Goal: Information Seeking & Learning: Understand process/instructions

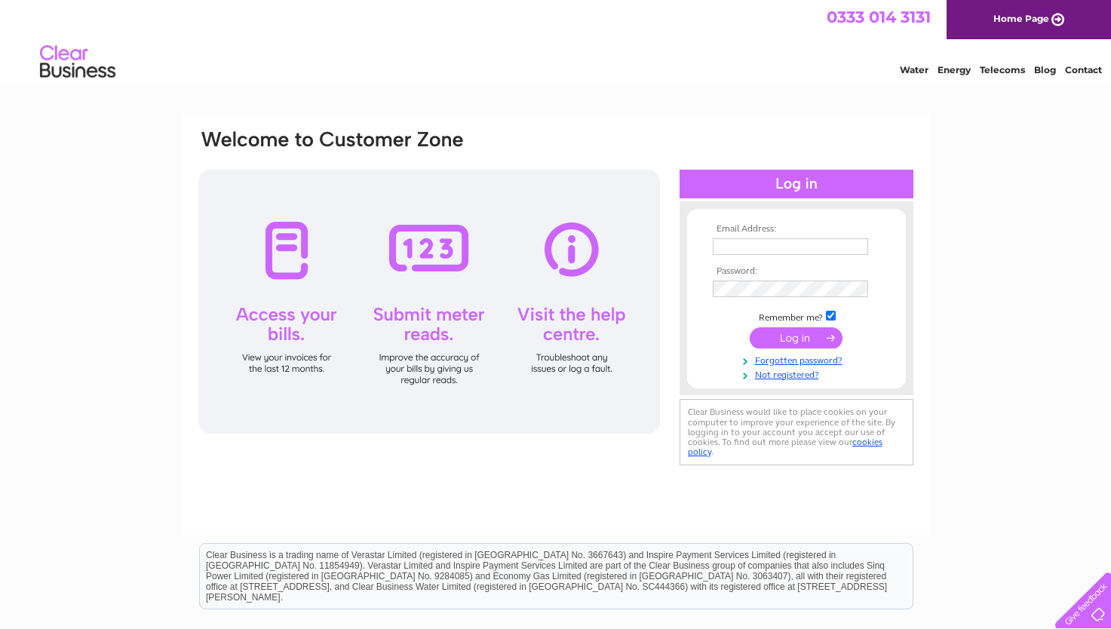
type input "monicafindlay1953@gmail.com"
click at [792, 344] on input "submit" at bounding box center [795, 337] width 93 height 21
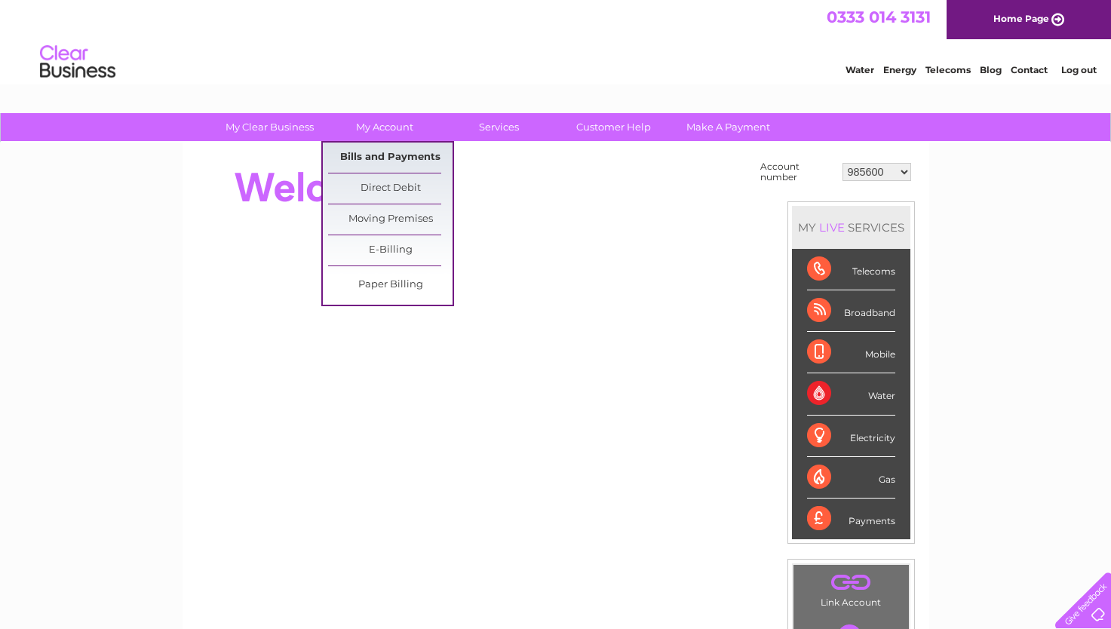
click at [382, 158] on link "Bills and Payments" at bounding box center [390, 158] width 124 height 30
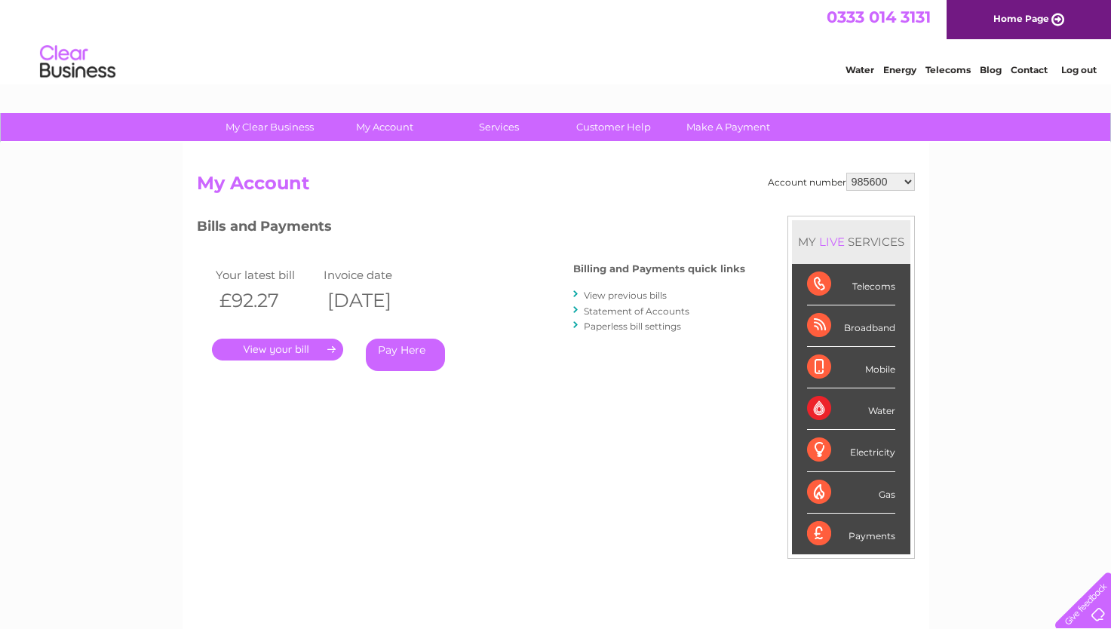
click at [286, 348] on link "." at bounding box center [277, 350] width 131 height 22
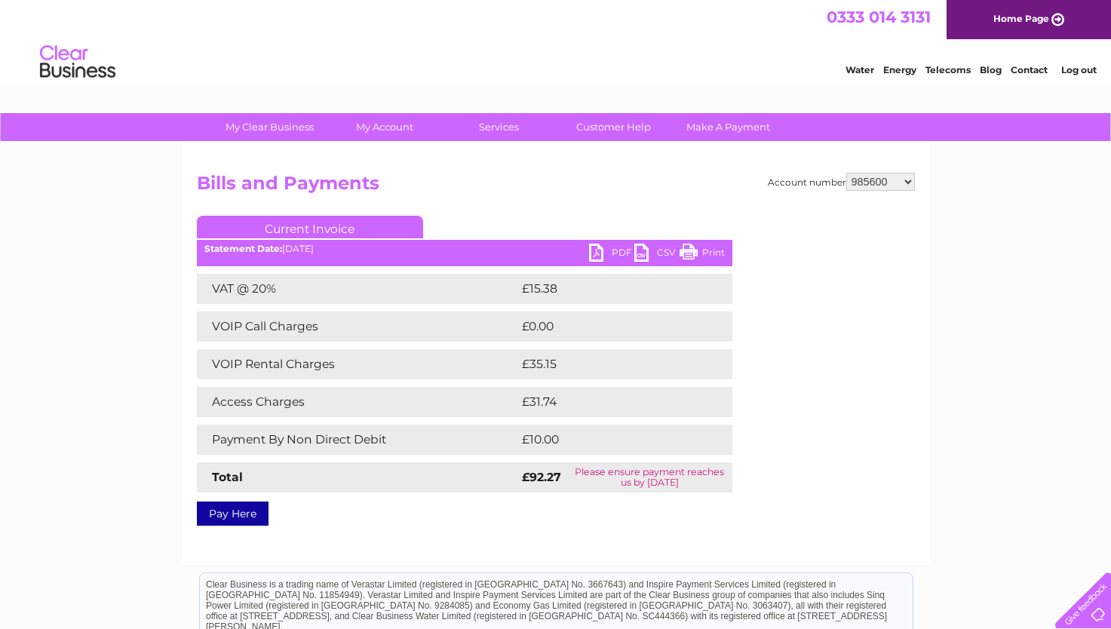
click at [323, 224] on link "Current Invoice" at bounding box center [310, 227] width 226 height 23
drag, startPoint x: 323, startPoint y: 224, endPoint x: 259, endPoint y: 230, distance: 64.4
click at [259, 230] on link "Current Invoice" at bounding box center [310, 227] width 226 height 23
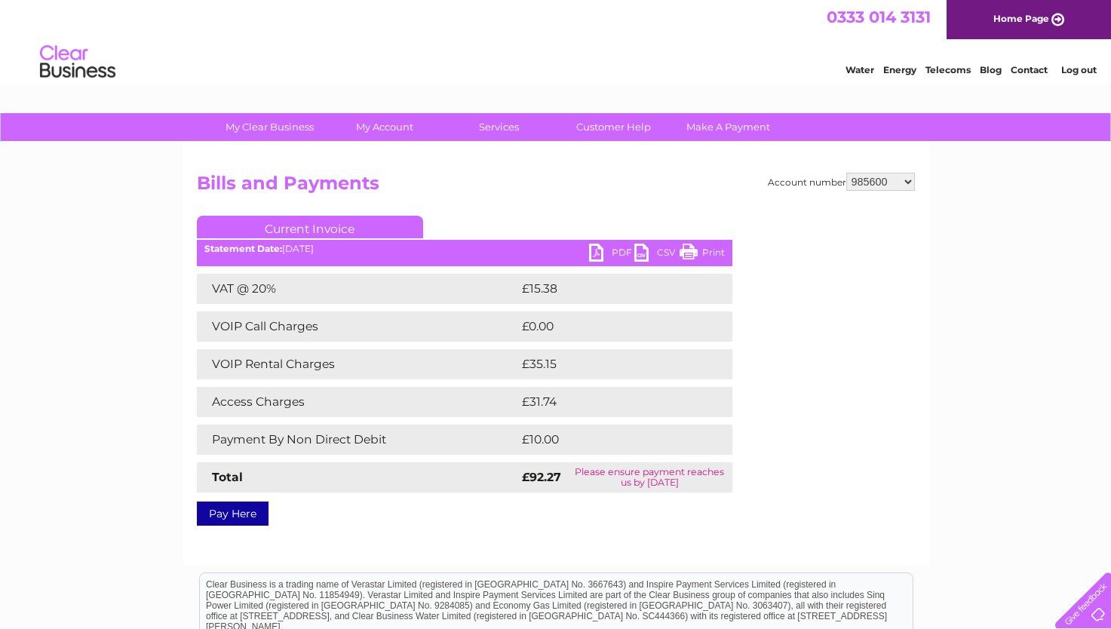
click at [368, 227] on link "Current Invoice" at bounding box center [310, 227] width 226 height 23
click at [620, 253] on link "PDF" at bounding box center [611, 255] width 45 height 22
click at [598, 247] on link "PDF" at bounding box center [611, 255] width 45 height 22
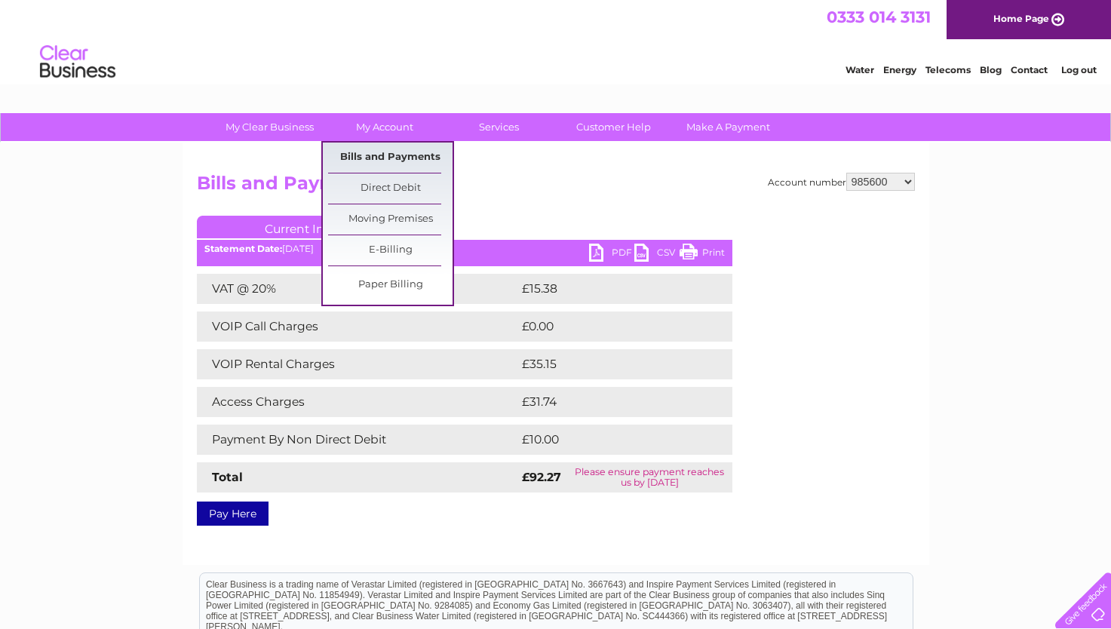
click at [374, 156] on link "Bills and Payments" at bounding box center [390, 158] width 124 height 30
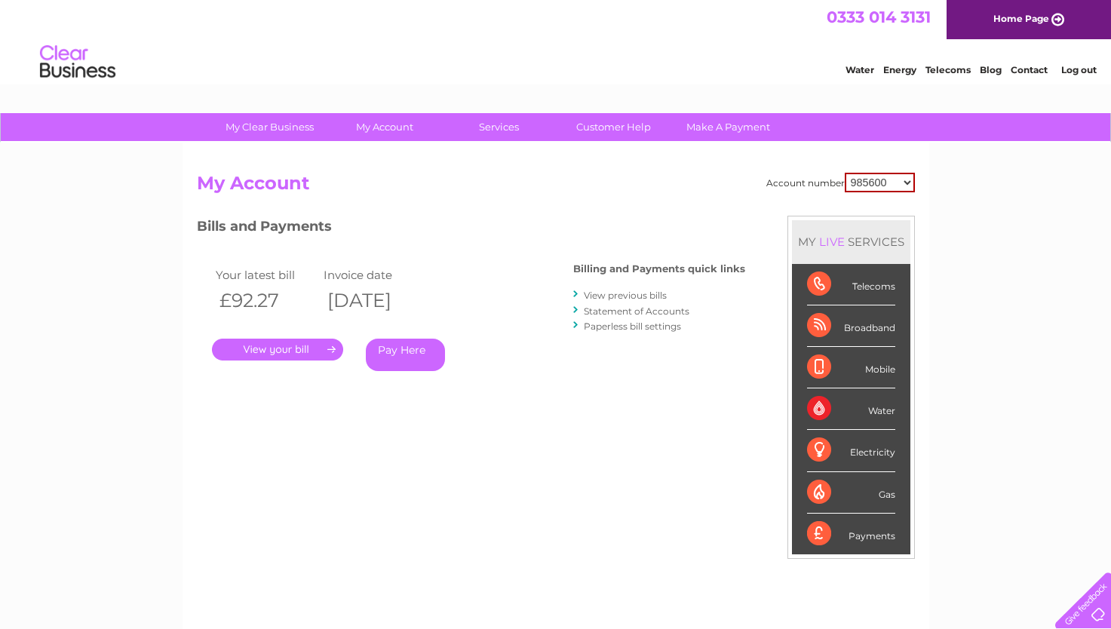
click at [906, 185] on select "985600 30324150" at bounding box center [879, 183] width 70 height 20
select select "30324150"
click at [844, 173] on select "985600 30324150" at bounding box center [879, 183] width 70 height 20
click at [289, 342] on link "." at bounding box center [277, 350] width 131 height 22
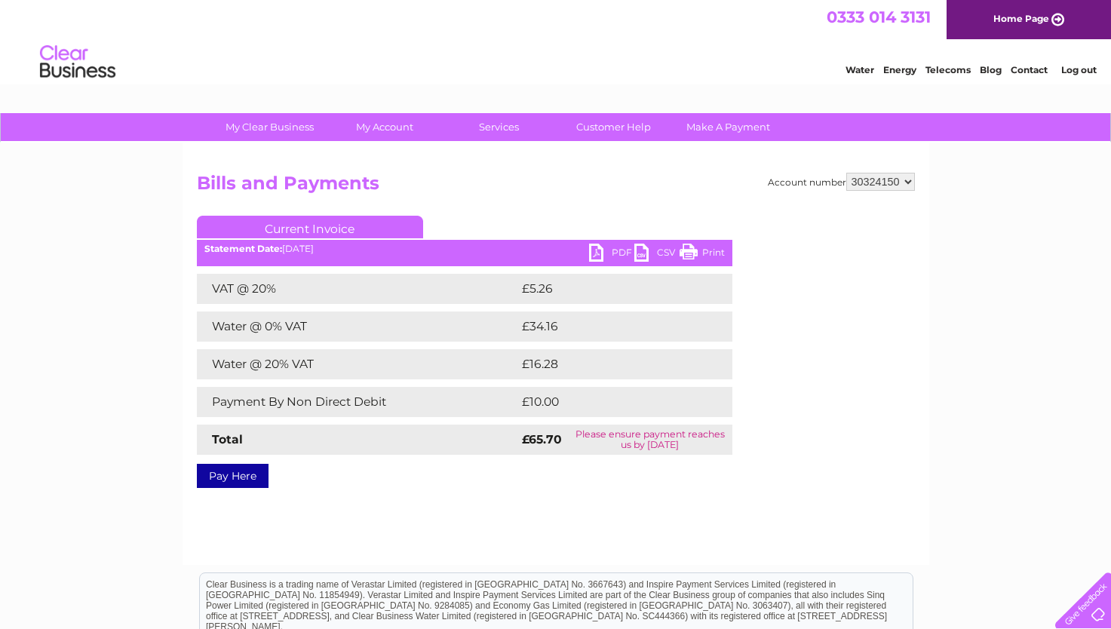
click at [316, 228] on link "Current Invoice" at bounding box center [310, 227] width 226 height 23
click at [286, 226] on link "Current Invoice" at bounding box center [310, 227] width 226 height 23
click at [602, 251] on link "PDF" at bounding box center [611, 255] width 45 height 22
click at [909, 179] on select "985600 30324150" at bounding box center [880, 182] width 69 height 18
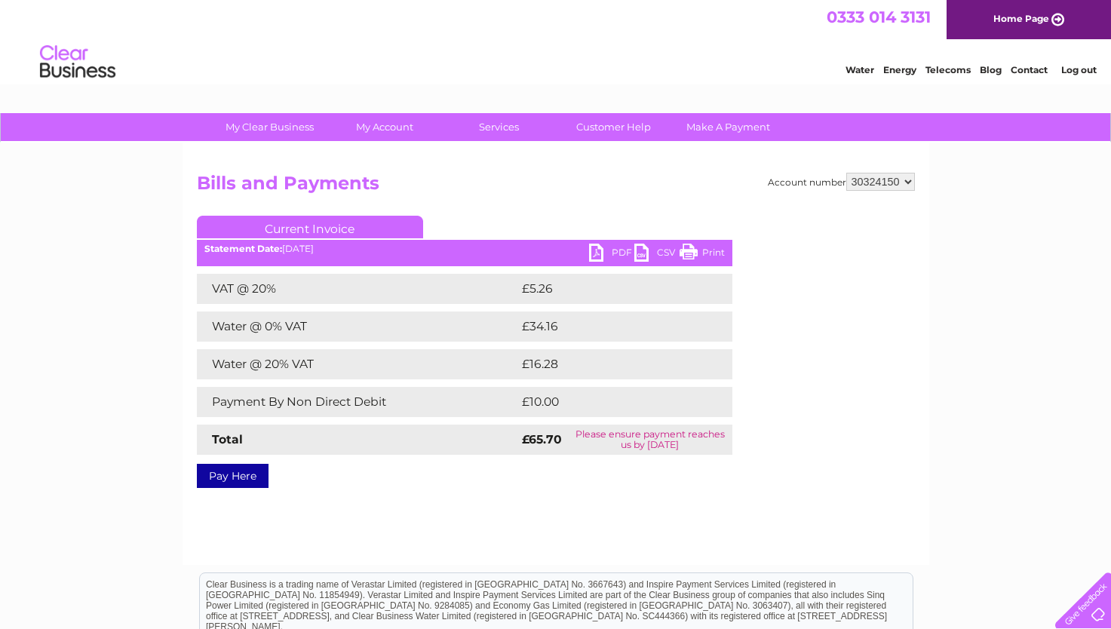
select select "985600"
click at [846, 173] on select "985600 30324150" at bounding box center [880, 182] width 69 height 18
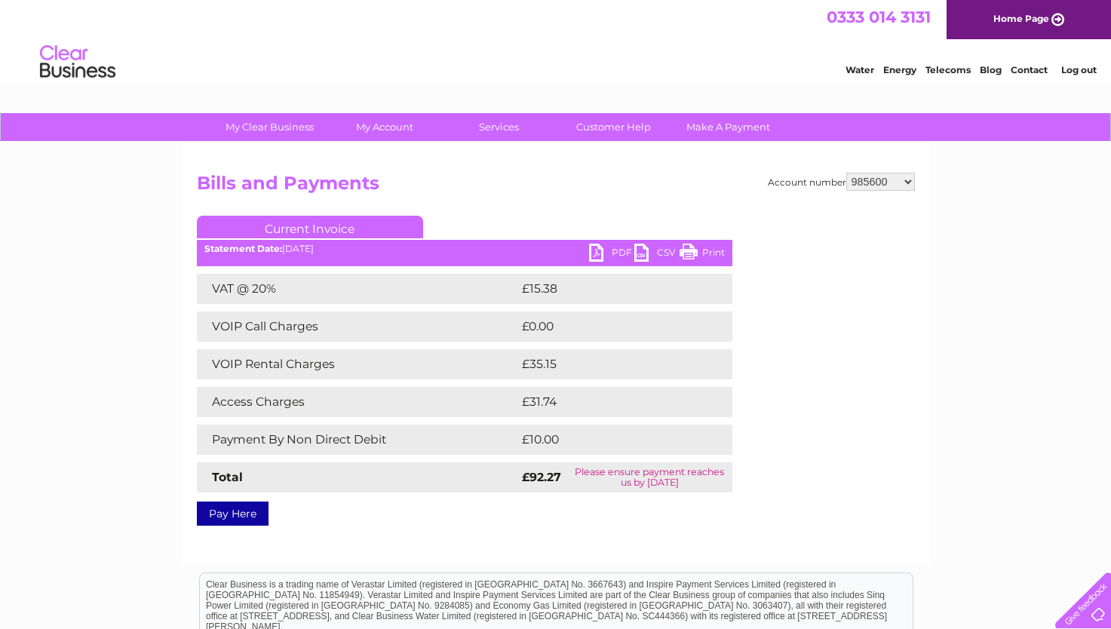
click at [336, 230] on link "Current Invoice" at bounding box center [310, 227] width 226 height 23
drag, startPoint x: 0, startPoint y: 0, endPoint x: 282, endPoint y: 228, distance: 362.4
click at [282, 228] on link "Current Invoice" at bounding box center [310, 227] width 226 height 23
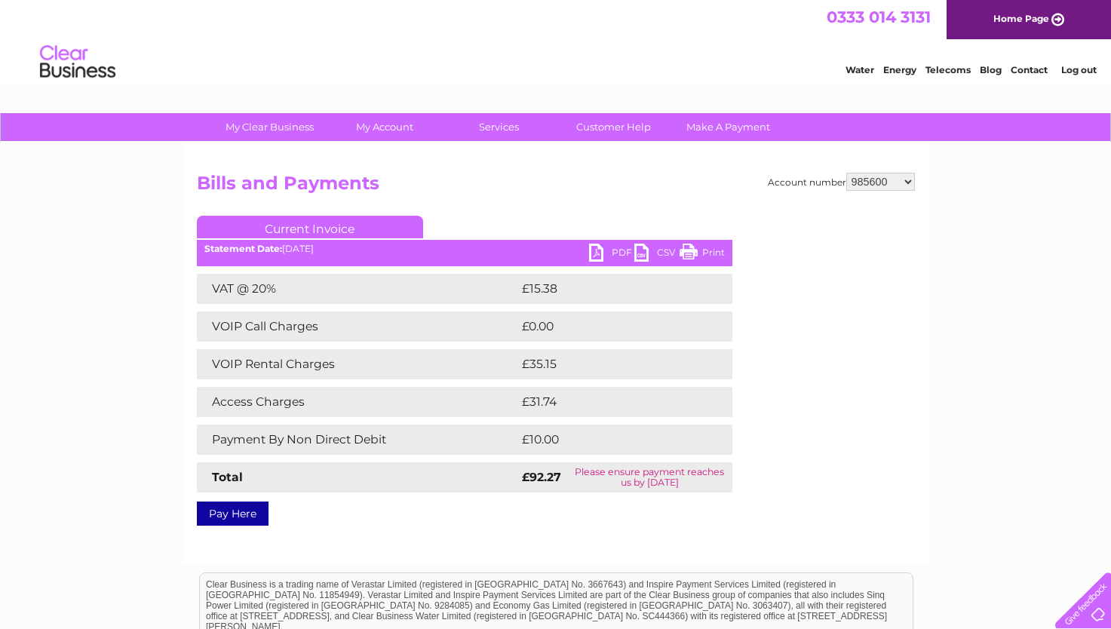
click at [282, 228] on link "Current Invoice" at bounding box center [310, 227] width 226 height 23
click at [454, 507] on div "Pay Here" at bounding box center [464, 505] width 535 height 27
click at [596, 249] on link "PDF" at bounding box center [611, 255] width 45 height 22
click at [596, 250] on link "PDF" at bounding box center [611, 255] width 45 height 22
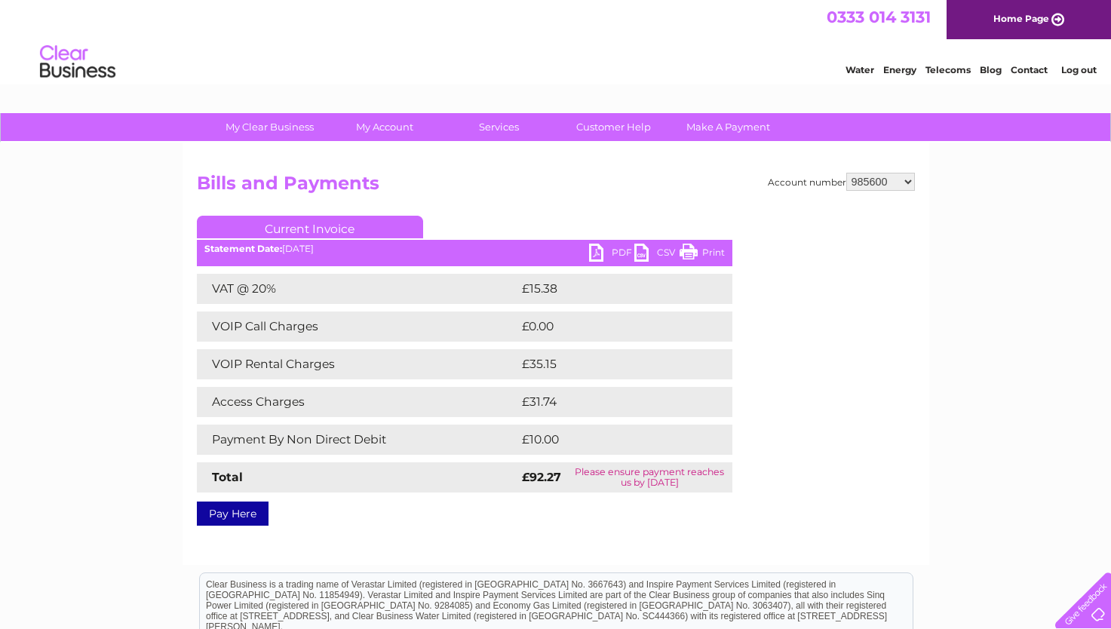
click at [596, 254] on link "PDF" at bounding box center [611, 255] width 45 height 22
click at [580, 251] on div "Statement Date: 09/10/2025" at bounding box center [464, 249] width 535 height 11
click at [481, 483] on td "Total" at bounding box center [357, 477] width 321 height 30
click at [605, 485] on td "Please ensure payment reaches us by 20 October 2025" at bounding box center [649, 477] width 165 height 30
click at [354, 228] on link "Current Invoice" at bounding box center [310, 227] width 226 height 23
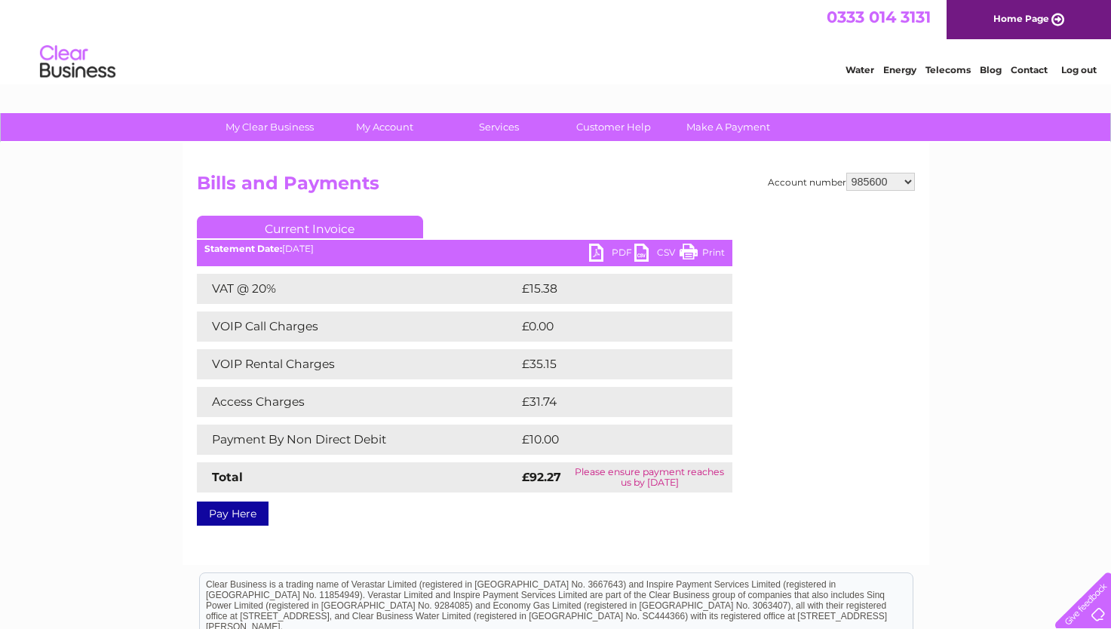
click at [354, 228] on link "Current Invoice" at bounding box center [310, 227] width 226 height 23
click at [600, 250] on link "PDF" at bounding box center [611, 255] width 45 height 22
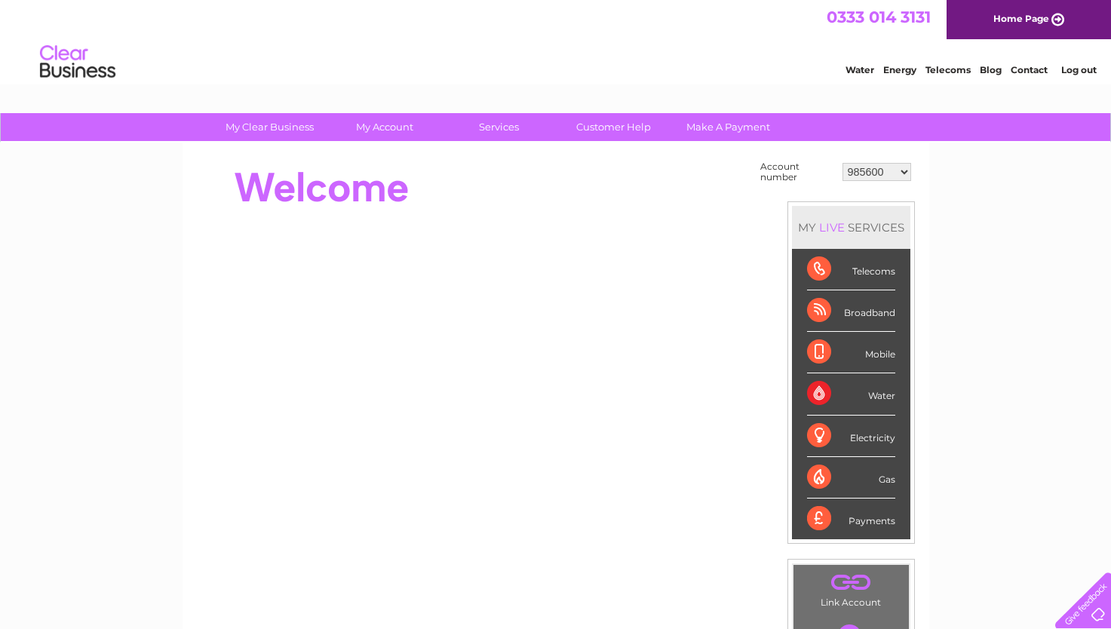
click at [905, 172] on select "985600 30324150" at bounding box center [876, 172] width 69 height 18
select select "30324150"
click at [842, 163] on select "985600 30324150" at bounding box center [876, 172] width 69 height 18
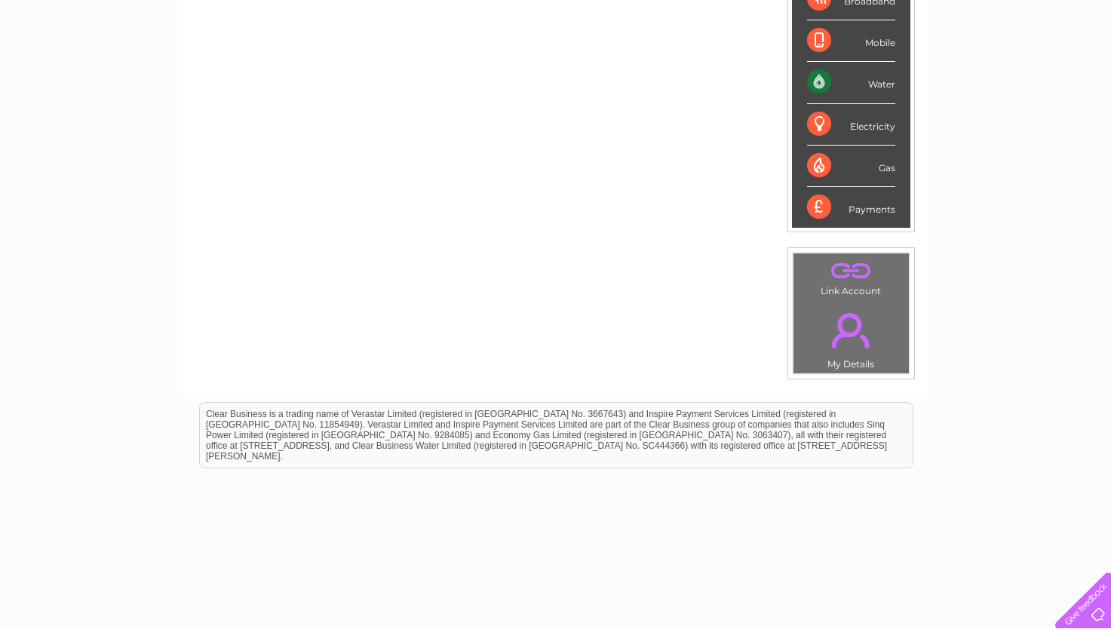
scroll to position [332, 0]
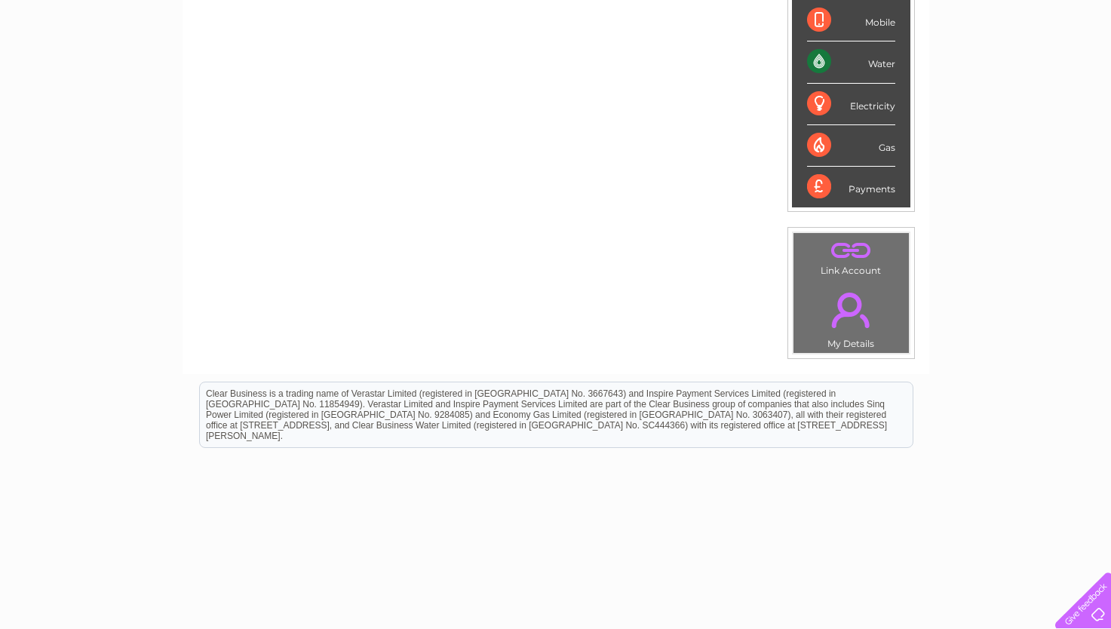
click at [820, 63] on div "Water" at bounding box center [851, 61] width 88 height 41
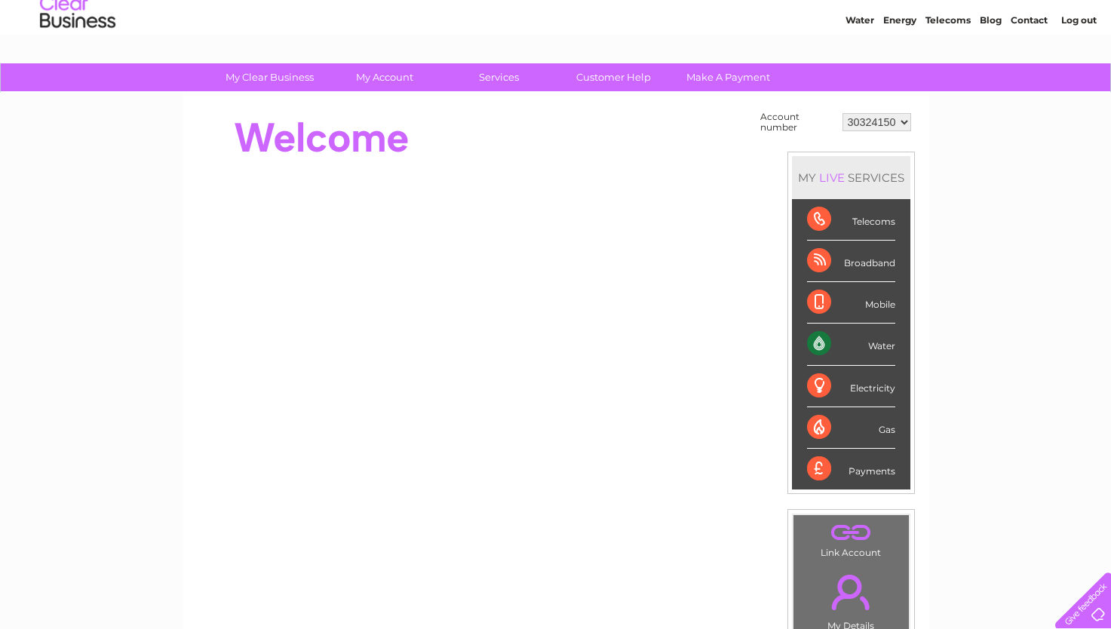
scroll to position [0, 0]
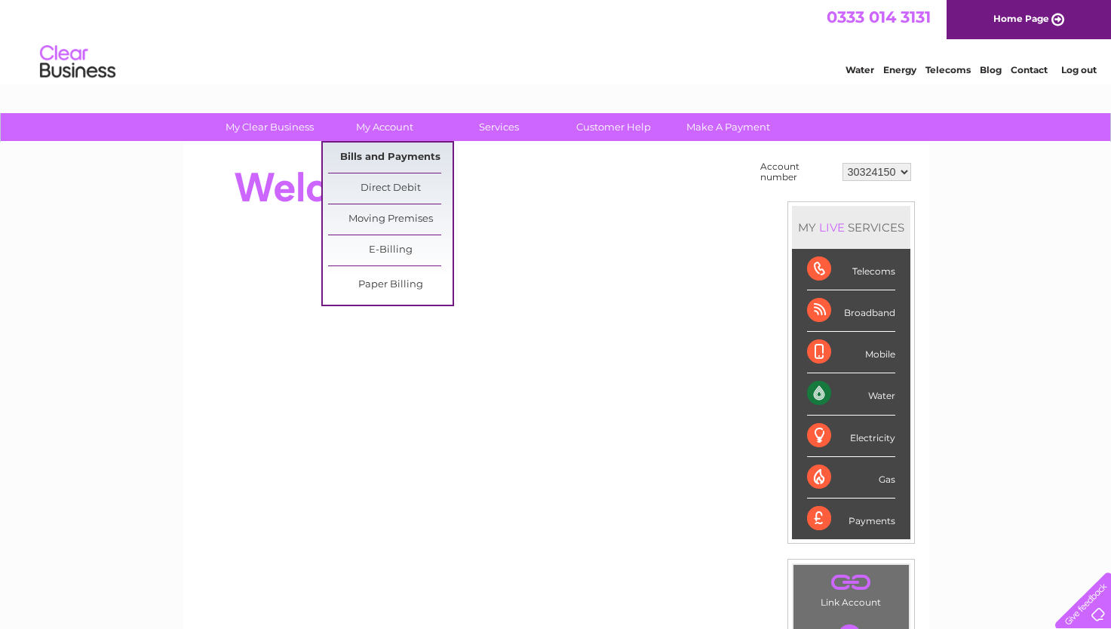
click at [391, 155] on link "Bills and Payments" at bounding box center [390, 158] width 124 height 30
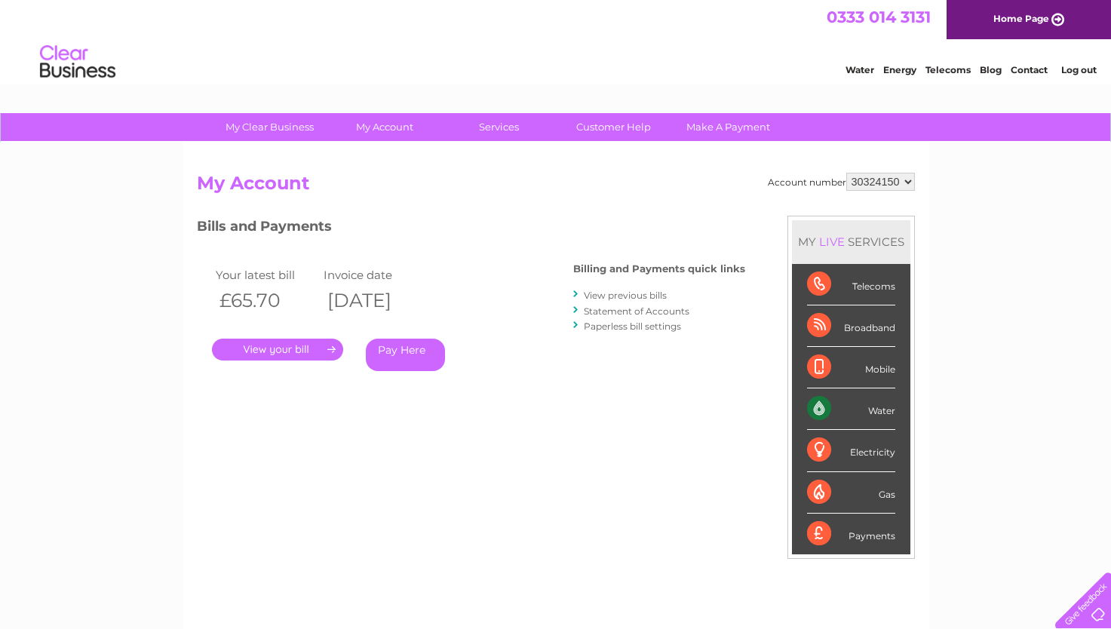
click at [259, 348] on link "." at bounding box center [277, 350] width 131 height 22
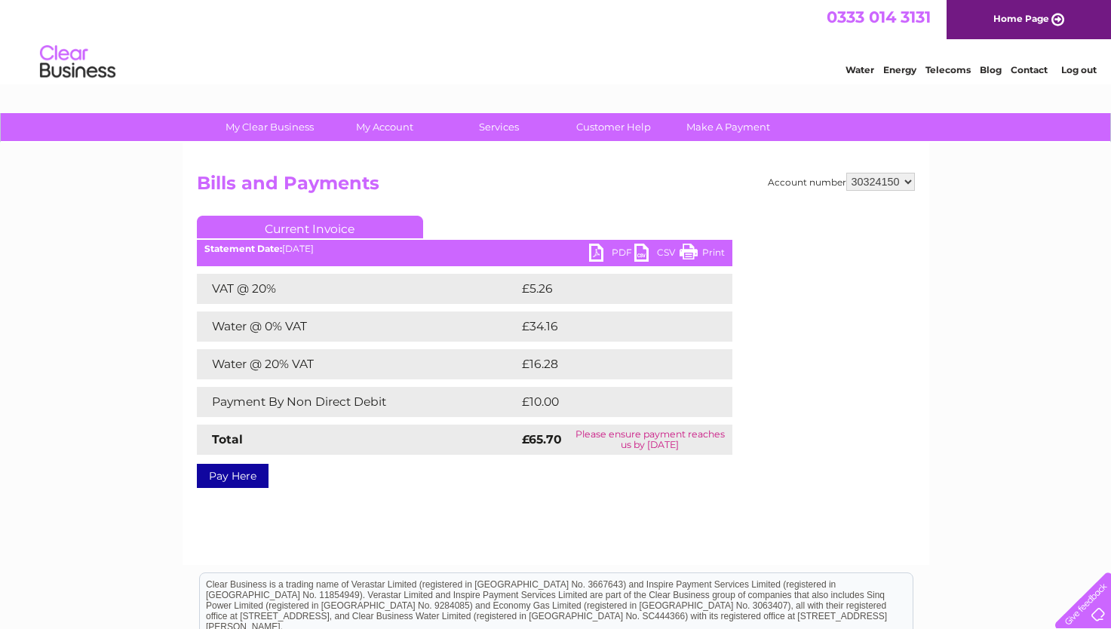
click at [341, 224] on link "Current Invoice" at bounding box center [310, 227] width 226 height 23
click at [599, 253] on link "PDF" at bounding box center [611, 255] width 45 height 22
click at [591, 253] on link "PDF" at bounding box center [611, 255] width 45 height 22
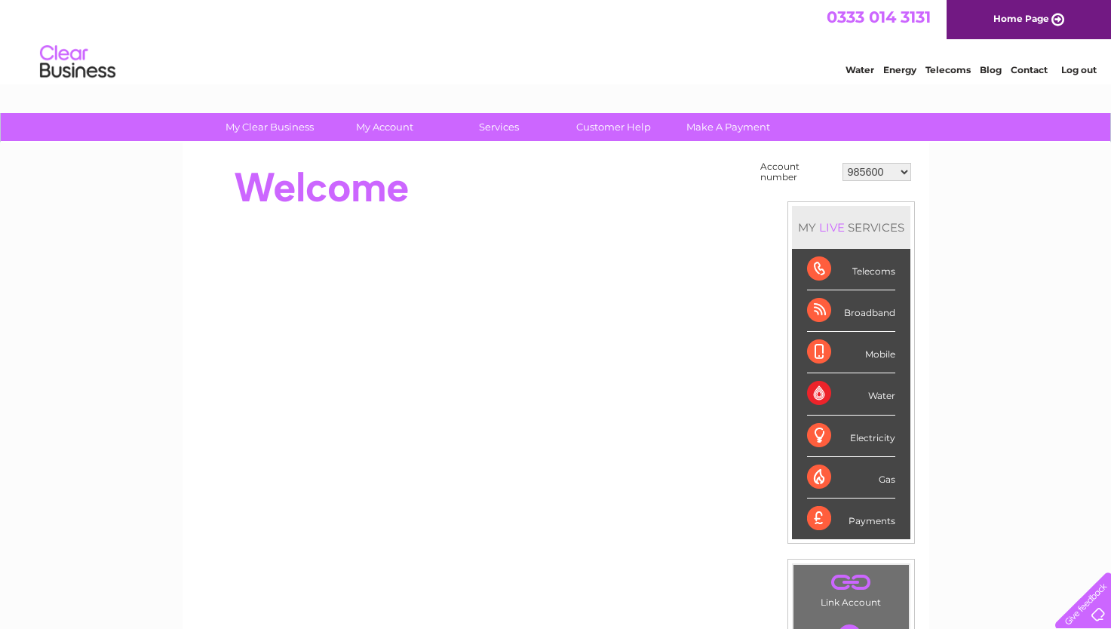
click at [876, 175] on select "985600 30324150" at bounding box center [876, 172] width 69 height 18
select select "30324150"
click at [842, 163] on select "985600 30324150" at bounding box center [876, 172] width 69 height 18
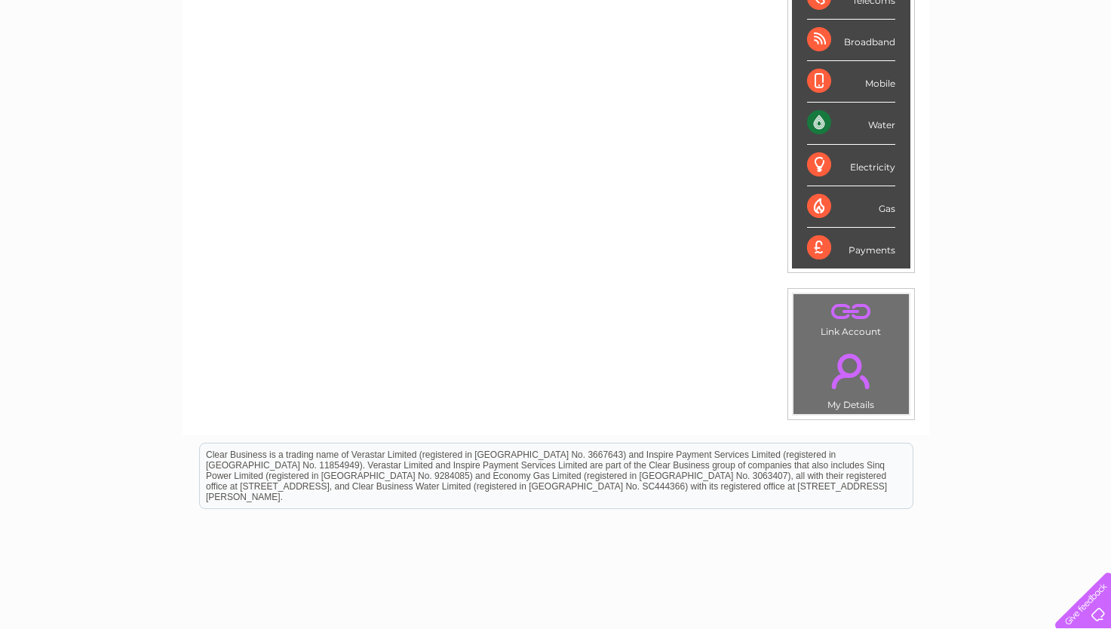
scroll to position [281, 0]
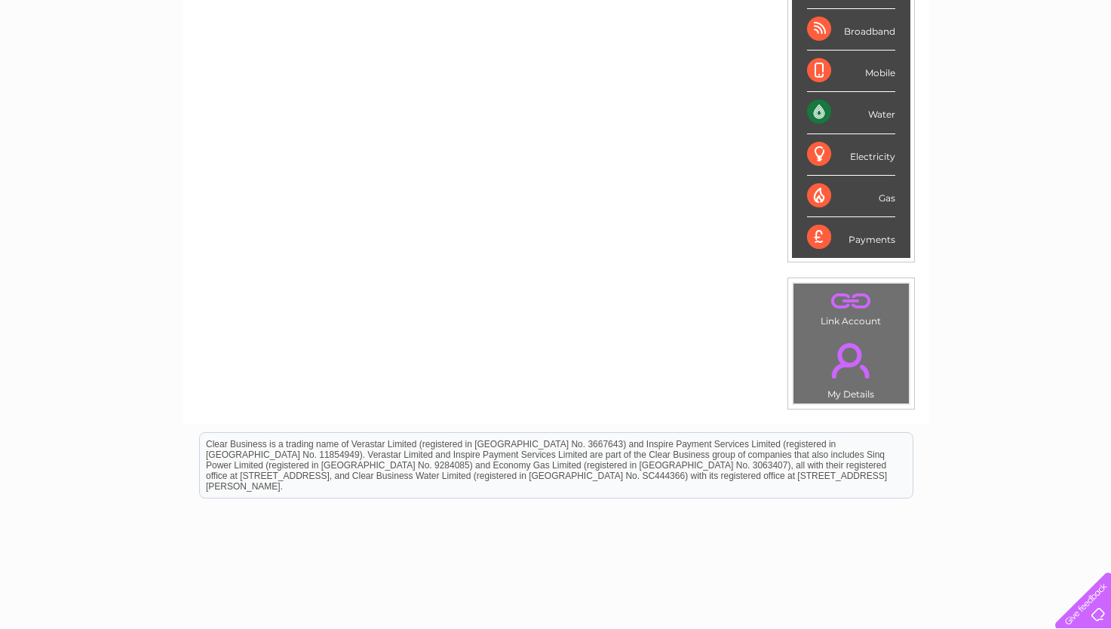
click at [866, 109] on div "Water" at bounding box center [851, 112] width 88 height 41
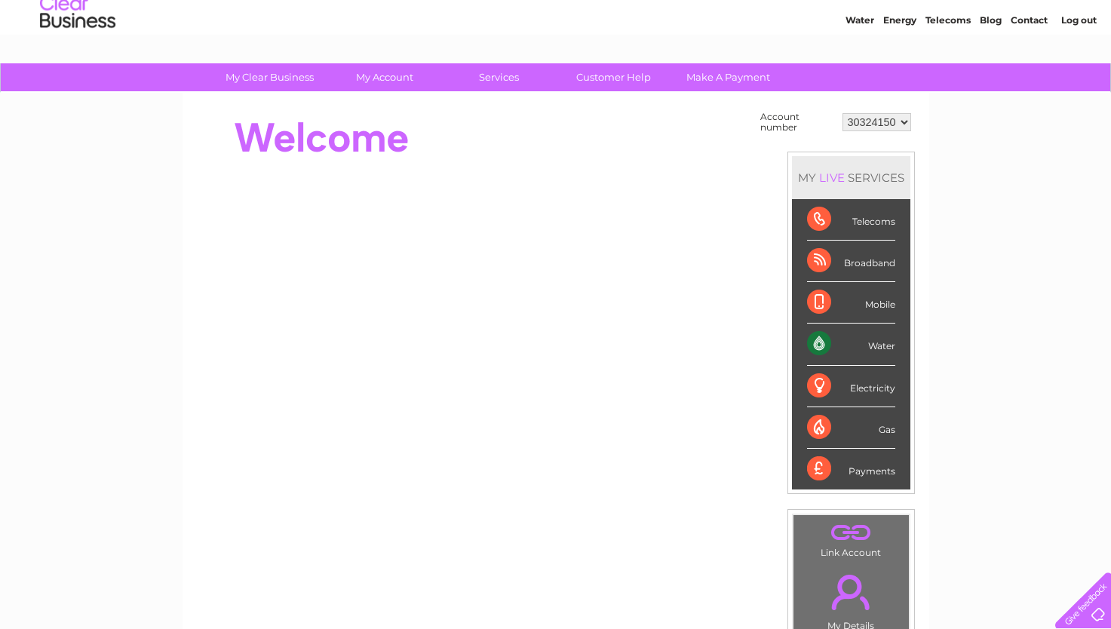
scroll to position [0, 0]
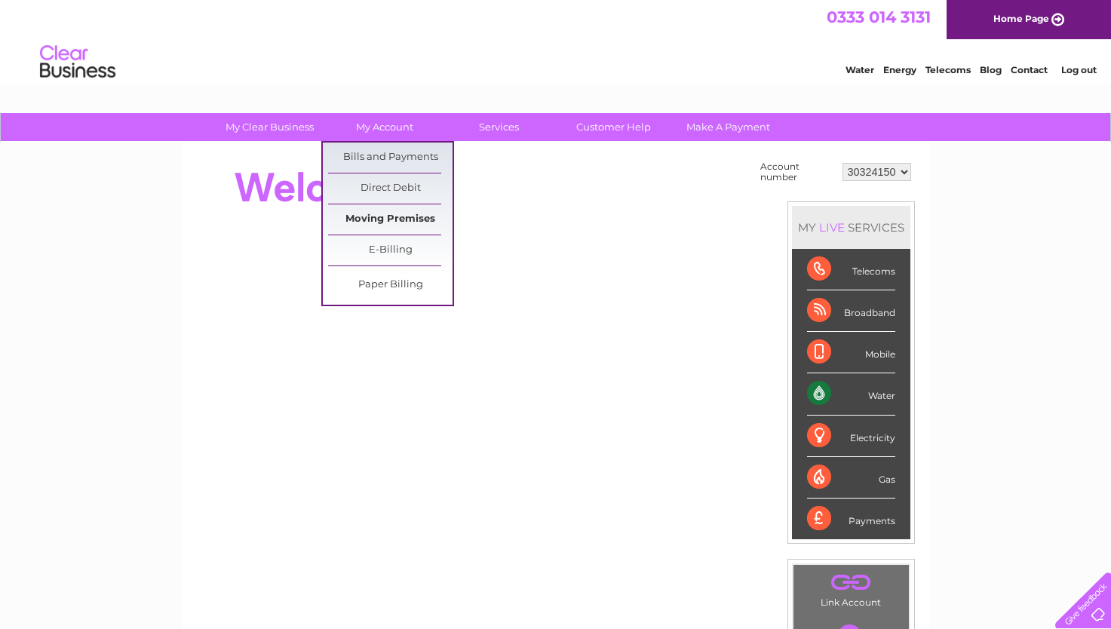
click at [373, 225] on link "Moving Premises" at bounding box center [390, 219] width 124 height 30
click at [378, 150] on link "Bills and Payments" at bounding box center [390, 158] width 124 height 30
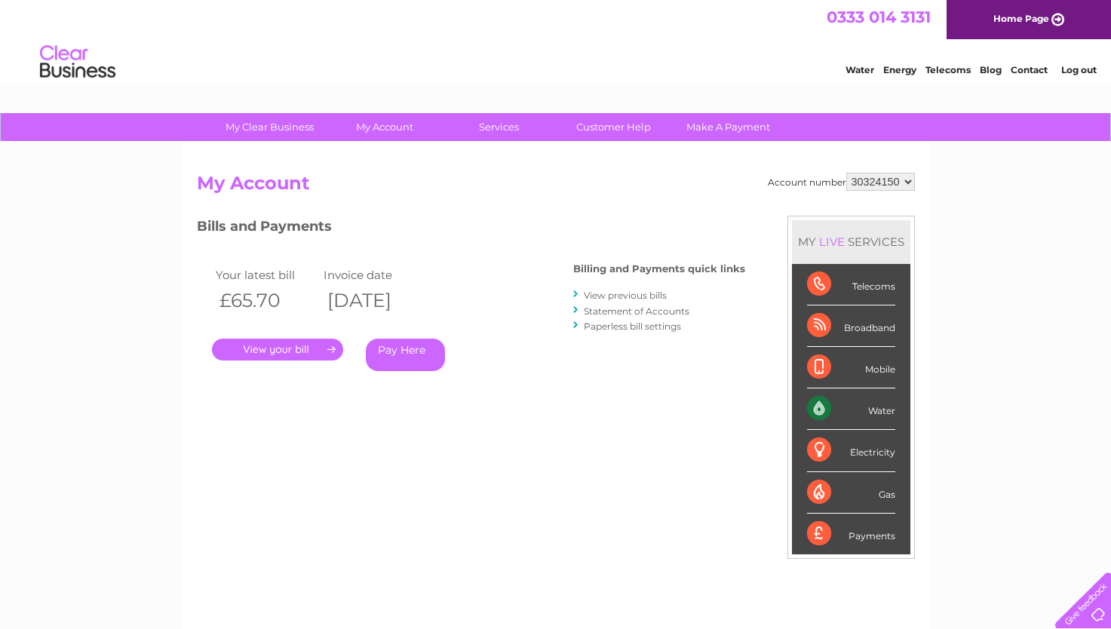
click at [299, 346] on link "." at bounding box center [277, 350] width 131 height 22
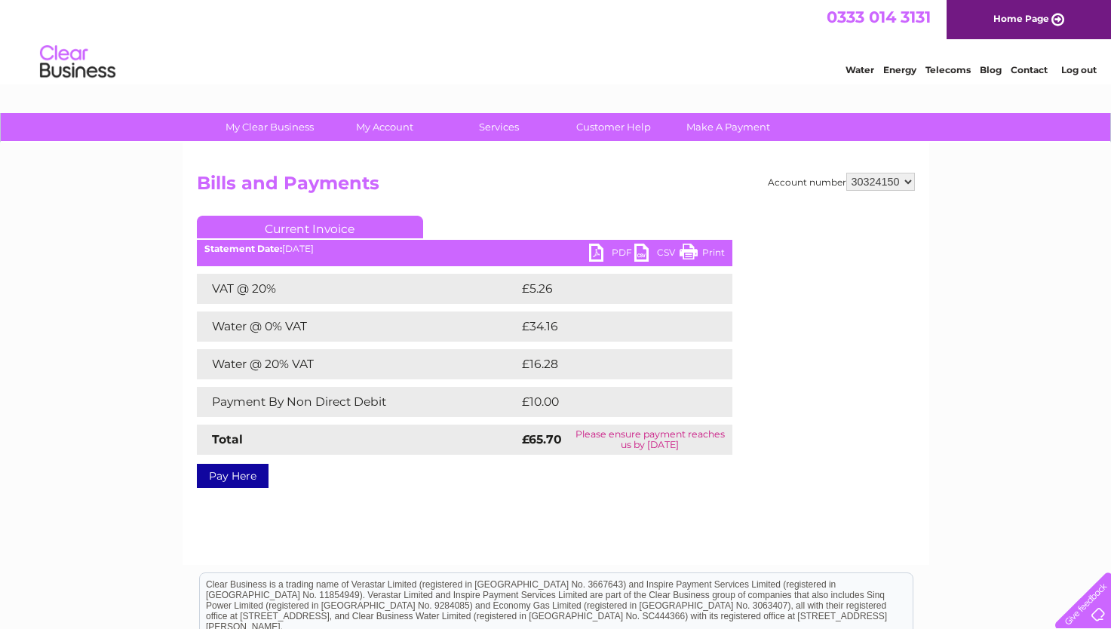
click at [352, 226] on link "Current Invoice" at bounding box center [310, 227] width 226 height 23
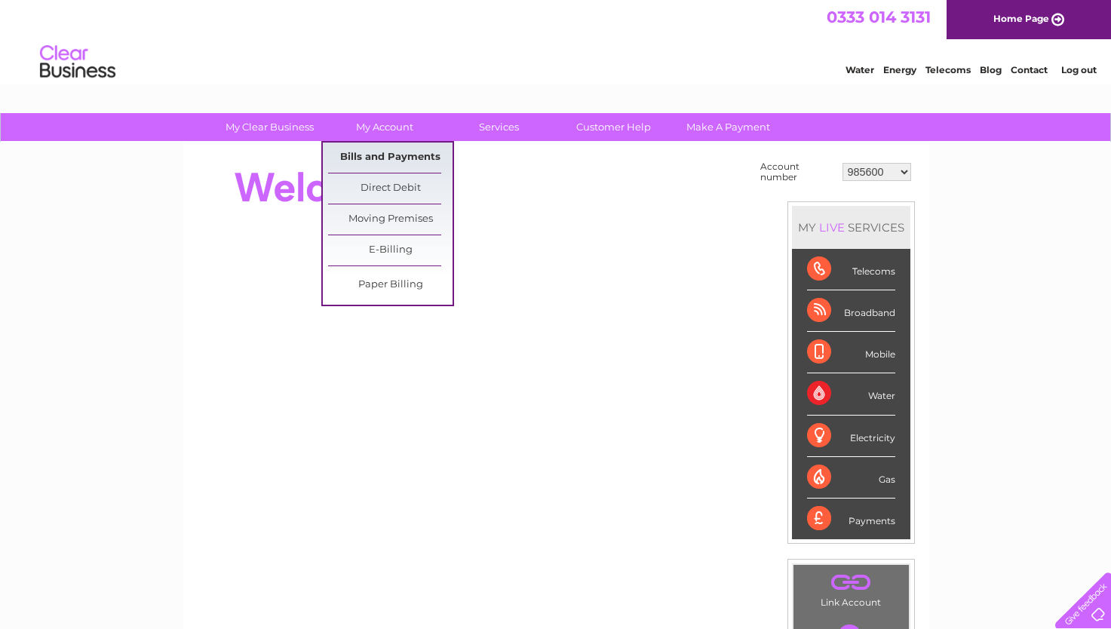
click at [383, 156] on link "Bills and Payments" at bounding box center [390, 158] width 124 height 30
click at [382, 159] on link "Bills and Payments" at bounding box center [390, 158] width 124 height 30
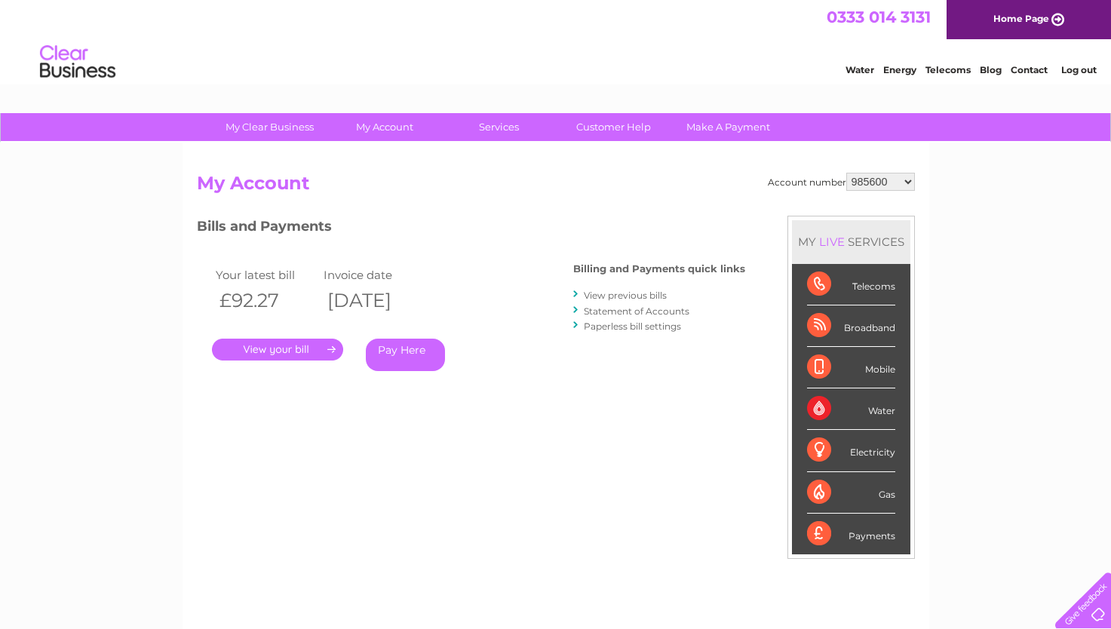
click at [611, 308] on link "Statement of Accounts" at bounding box center [637, 310] width 106 height 11
click at [621, 295] on link "View previous bills" at bounding box center [625, 295] width 83 height 11
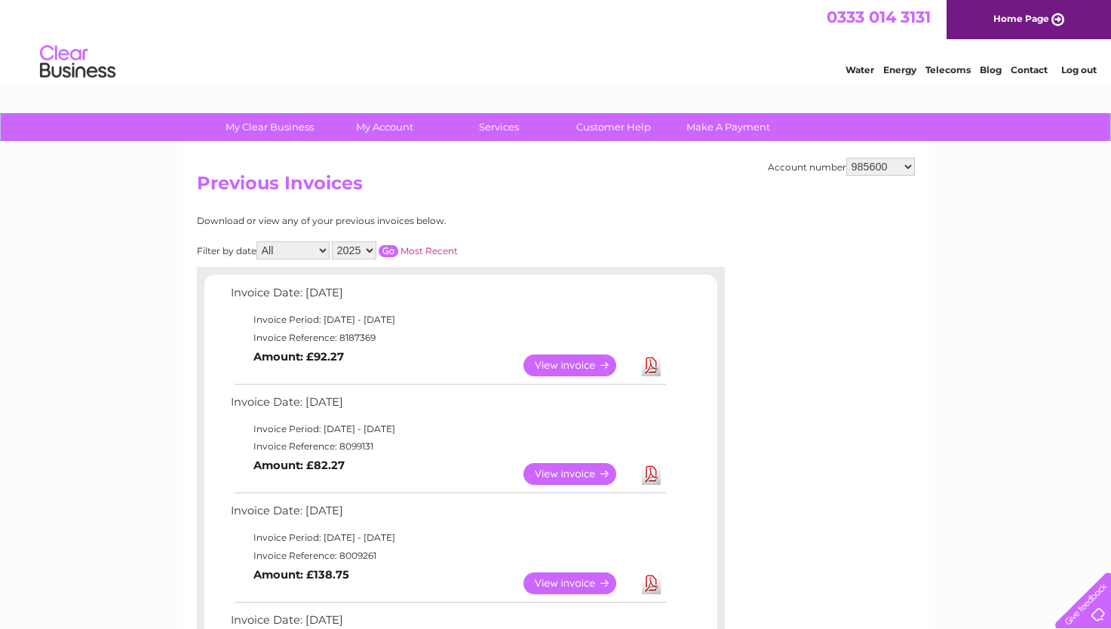
click at [553, 372] on link "View" at bounding box center [578, 365] width 111 height 22
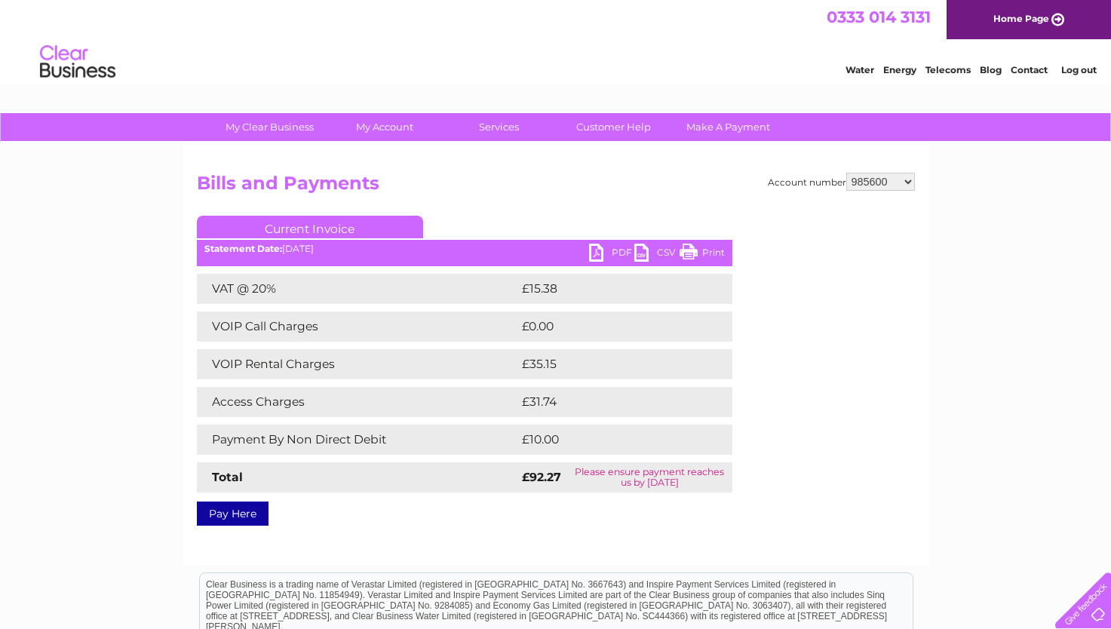
click at [345, 228] on link "Current Invoice" at bounding box center [310, 227] width 226 height 23
click at [623, 251] on link "PDF" at bounding box center [611, 255] width 45 height 22
click at [627, 122] on link "Customer Help" at bounding box center [613, 127] width 124 height 28
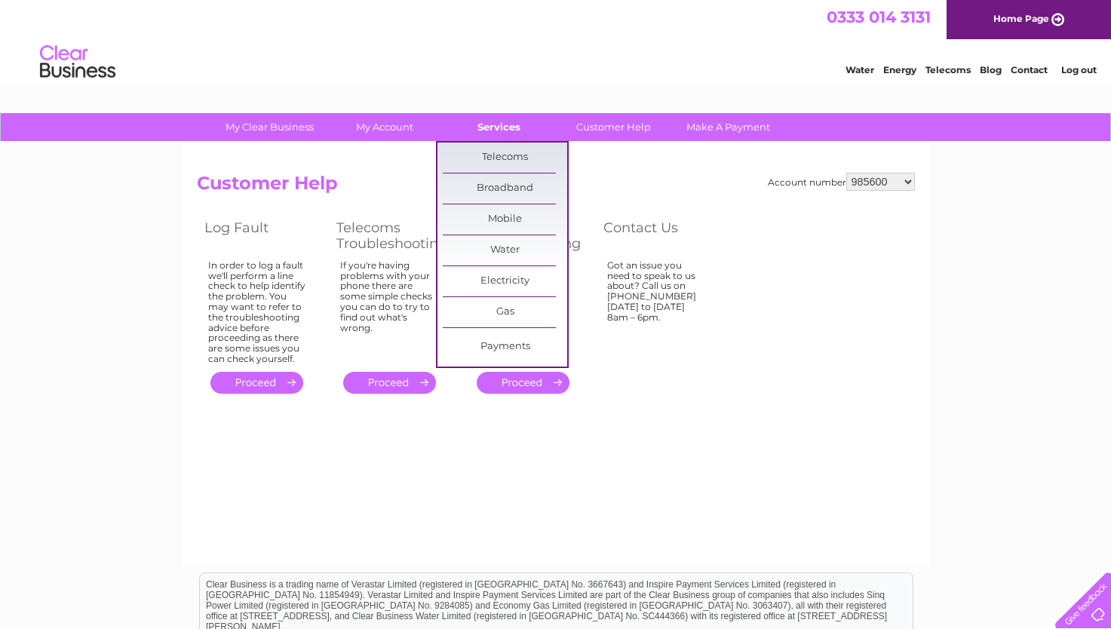
click at [499, 123] on link "Services" at bounding box center [499, 127] width 124 height 28
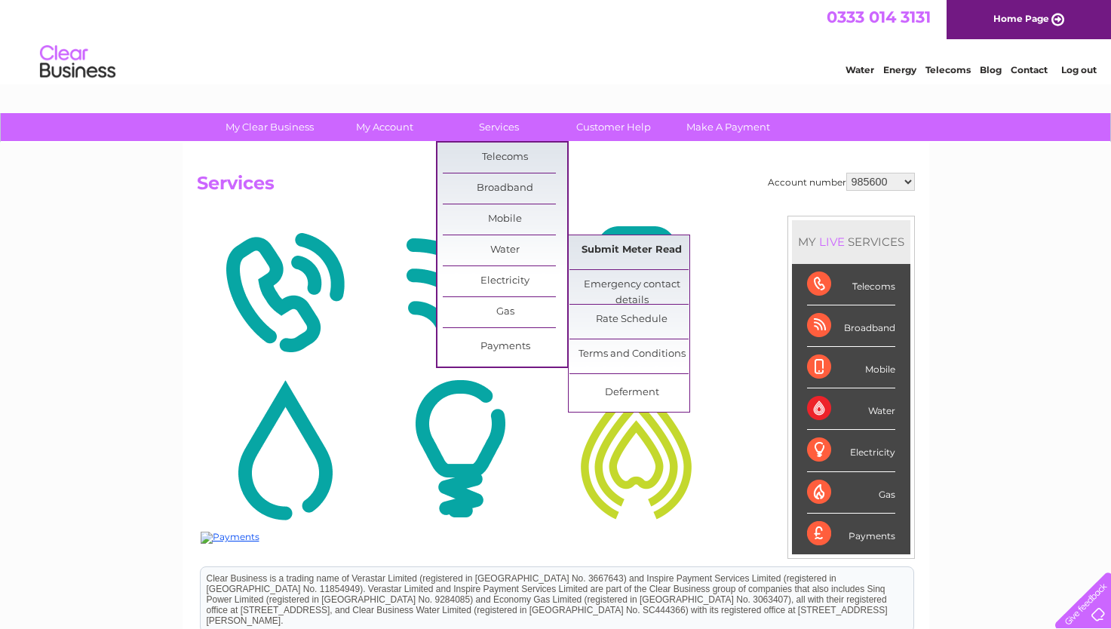
click at [595, 247] on link "Submit Meter Read" at bounding box center [631, 250] width 124 height 30
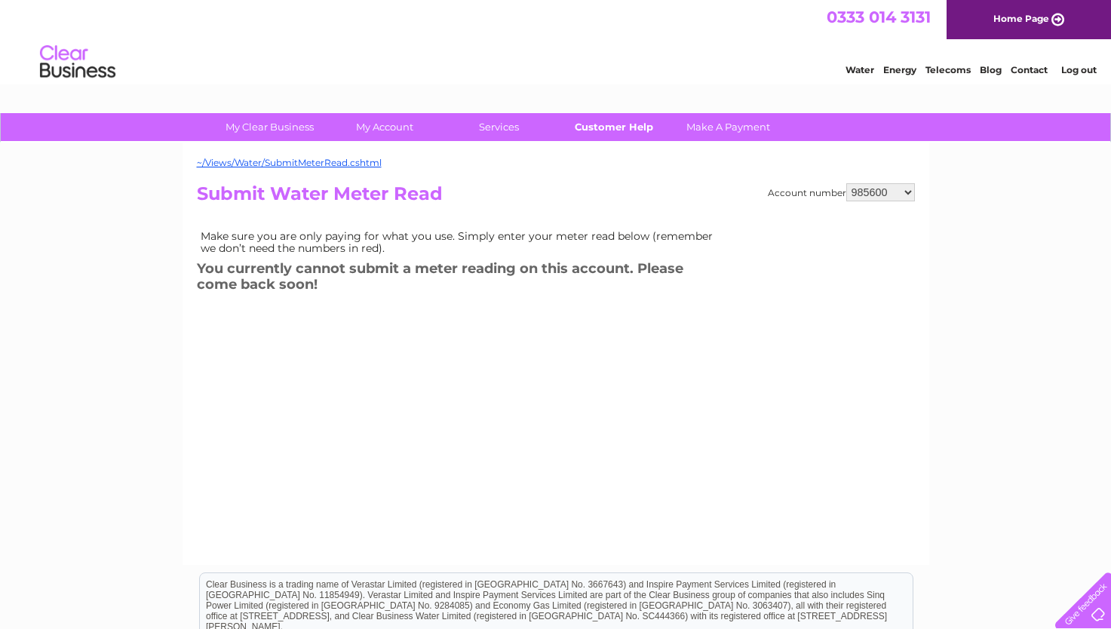
click at [627, 130] on link "Customer Help" at bounding box center [613, 127] width 124 height 28
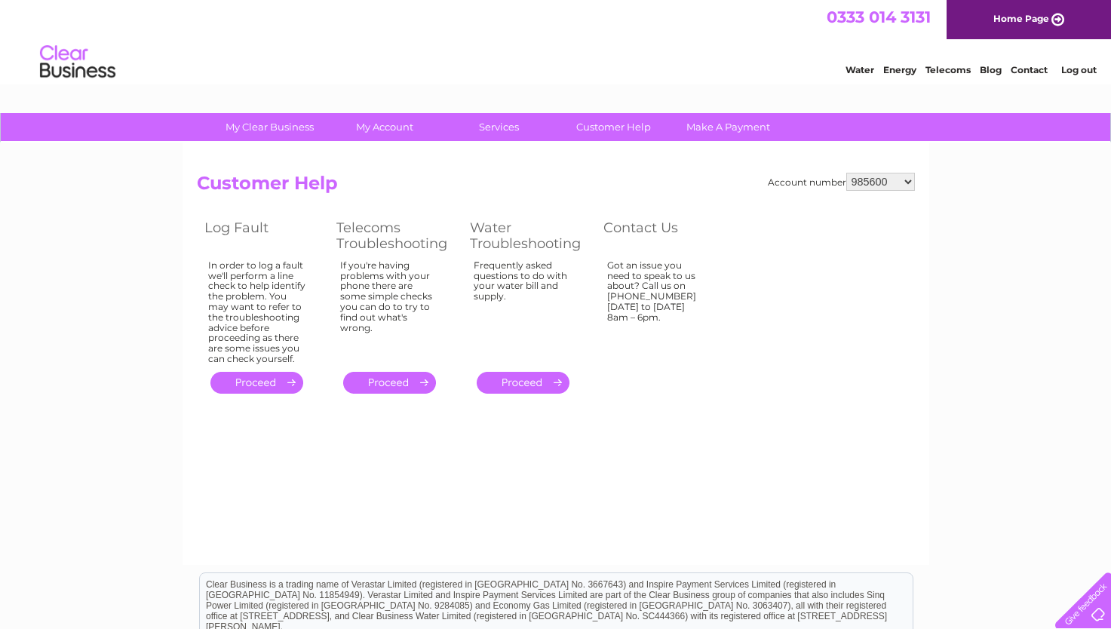
click at [525, 383] on link "." at bounding box center [523, 383] width 93 height 22
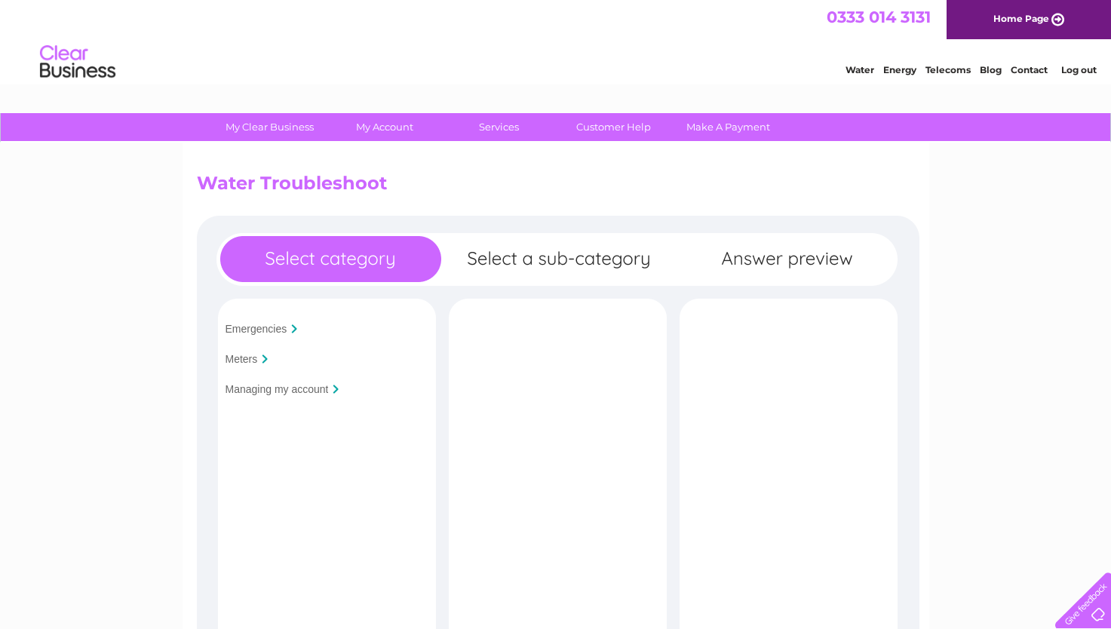
click at [237, 359] on input "Meters" at bounding box center [241, 359] width 32 height 12
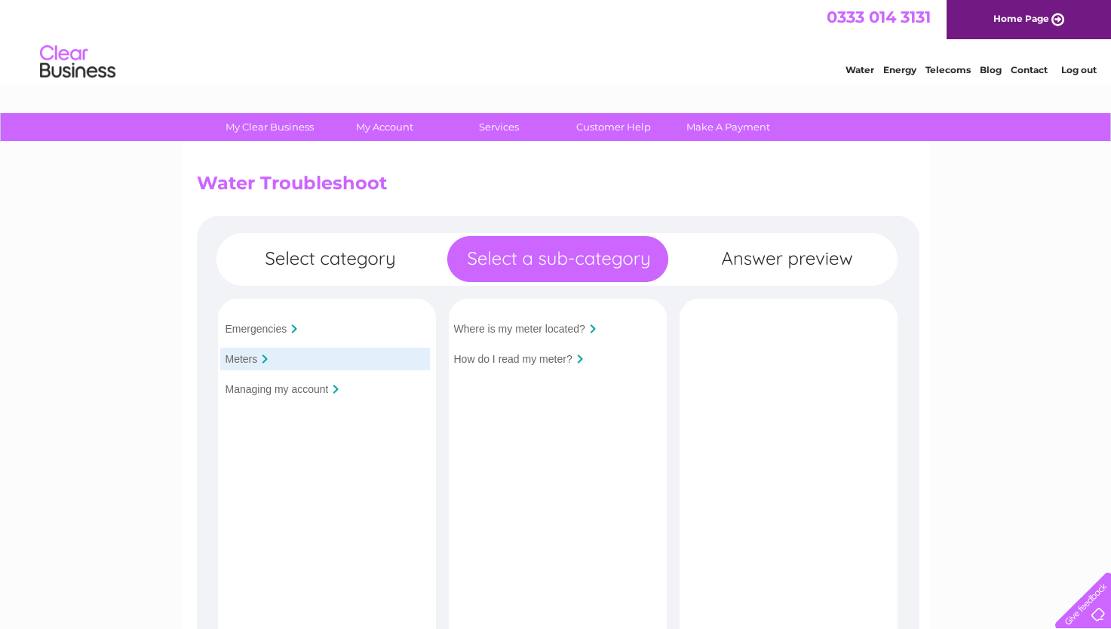
click at [476, 330] on input "Where is my meter located?" at bounding box center [519, 329] width 131 height 12
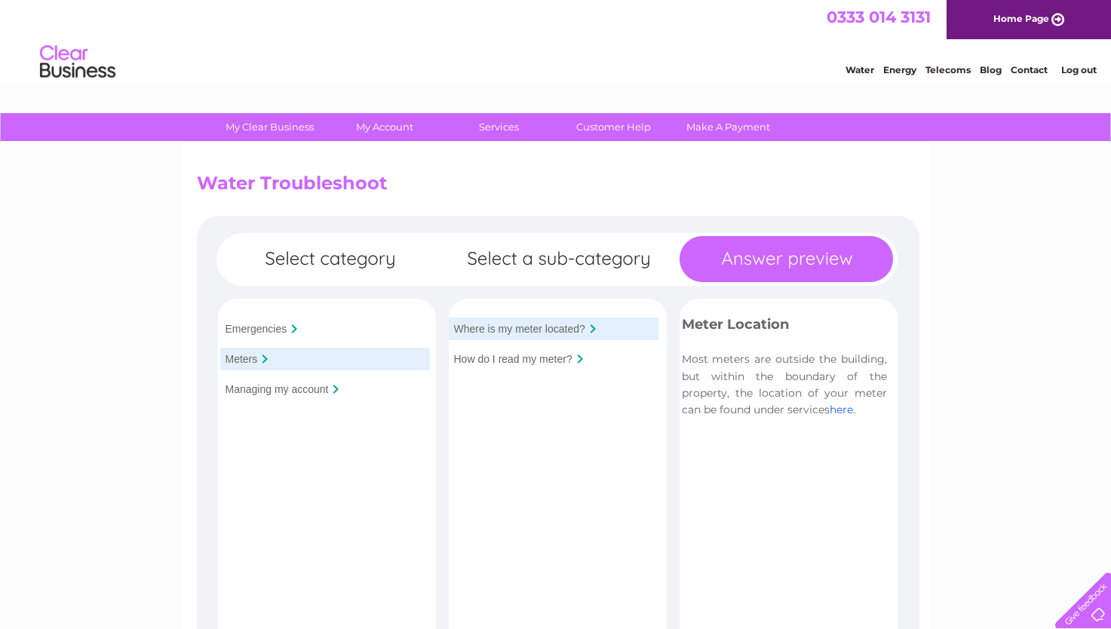
click at [849, 409] on link "here" at bounding box center [840, 410] width 23 height 14
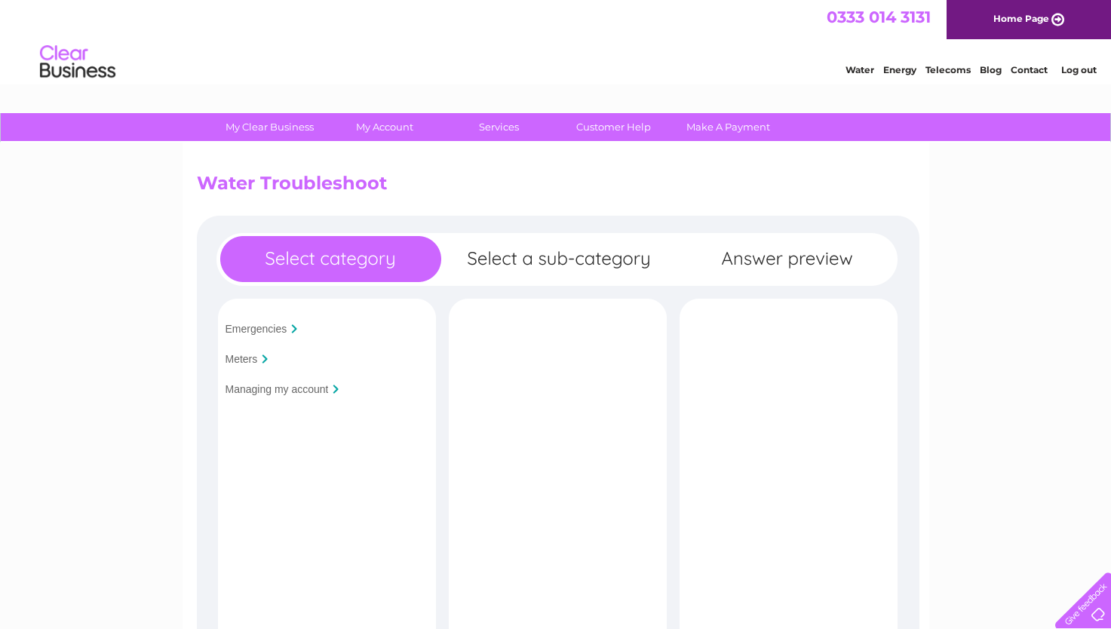
click at [244, 357] on input "Meters" at bounding box center [241, 359] width 32 height 12
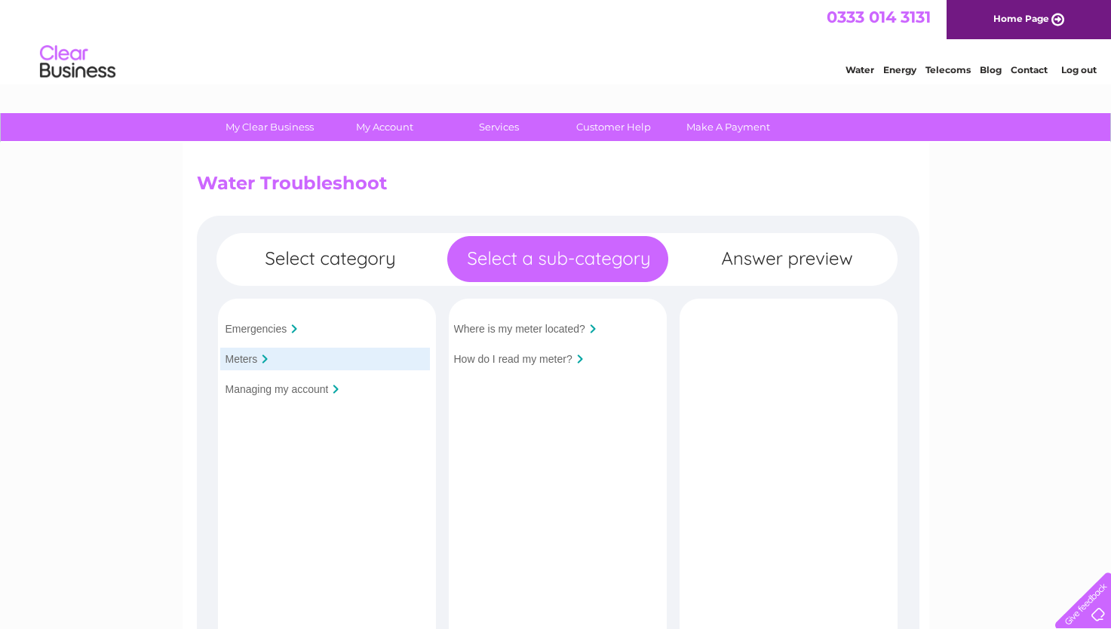
click at [467, 357] on input "How do I read my meter?" at bounding box center [513, 359] width 118 height 12
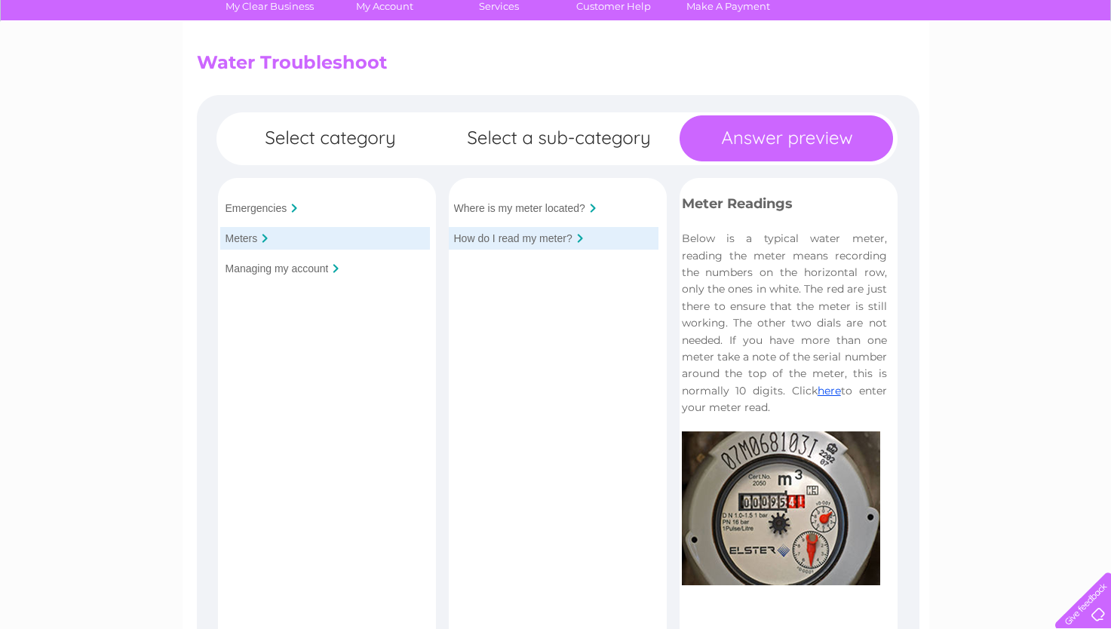
scroll to position [151, 0]
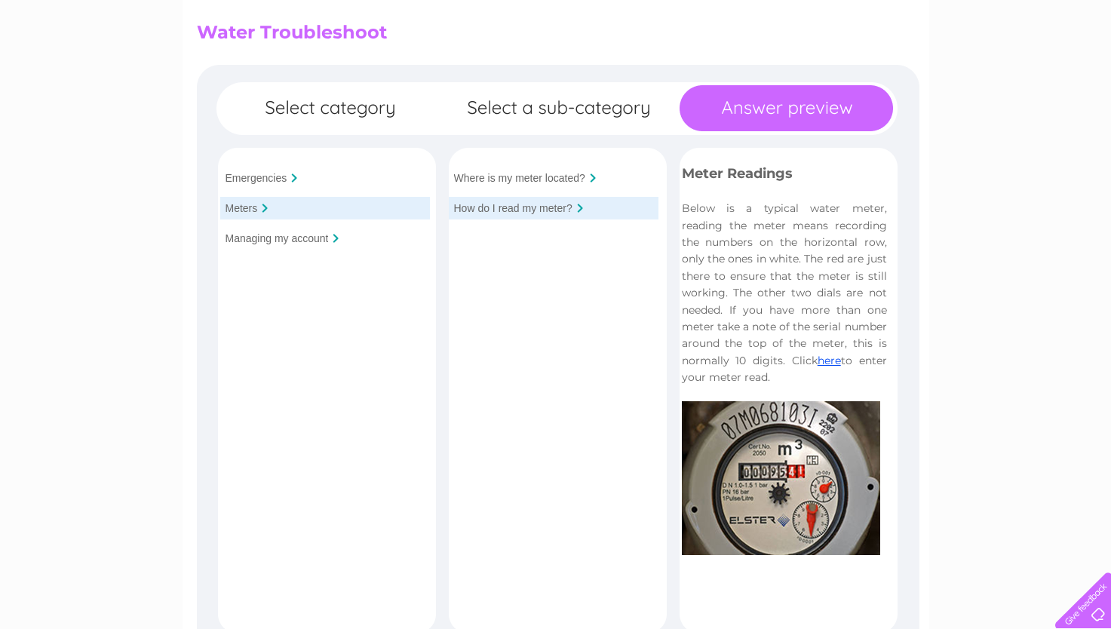
click at [473, 178] on input "Where is my meter located?" at bounding box center [519, 178] width 131 height 12
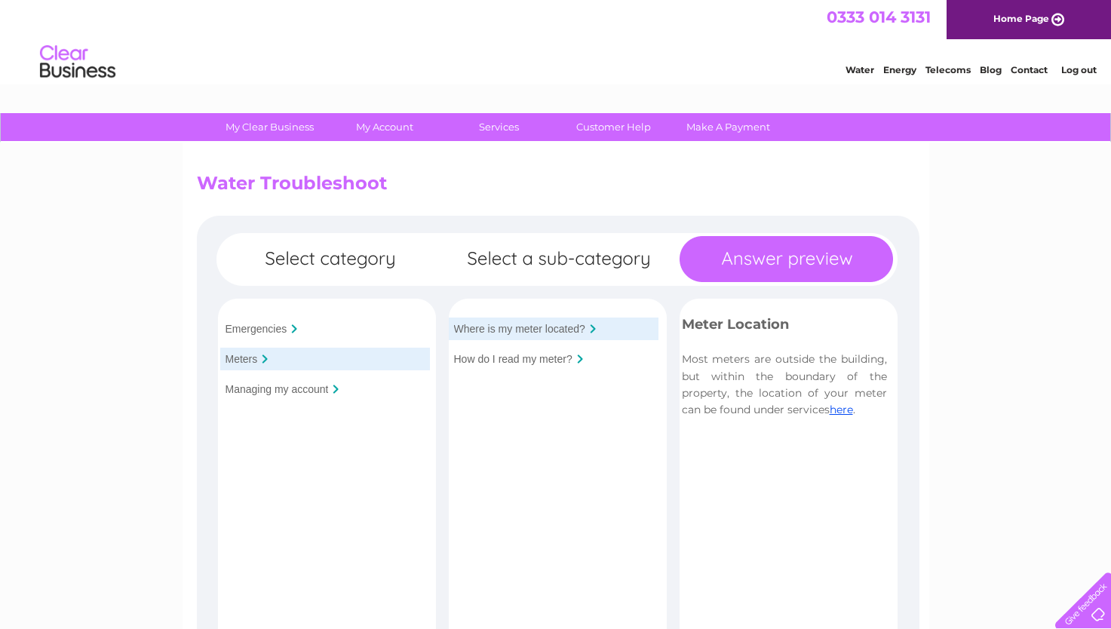
scroll to position [0, 0]
click at [841, 414] on link "here" at bounding box center [840, 410] width 23 height 14
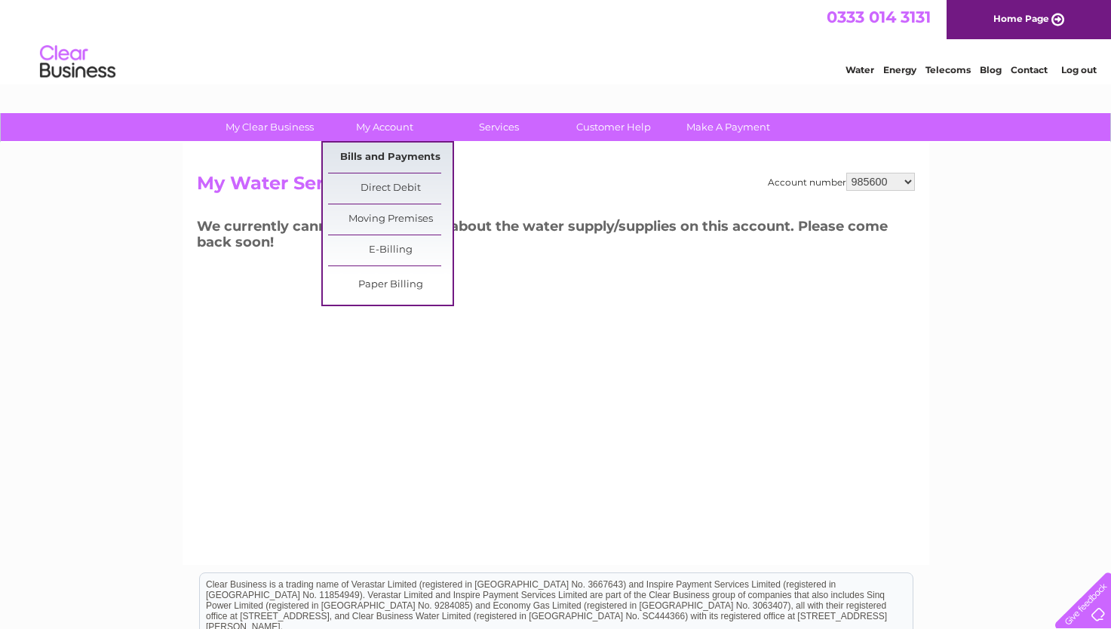
click at [382, 154] on link "Bills and Payments" at bounding box center [390, 158] width 124 height 30
click at [379, 155] on link "Bills and Payments" at bounding box center [390, 158] width 124 height 30
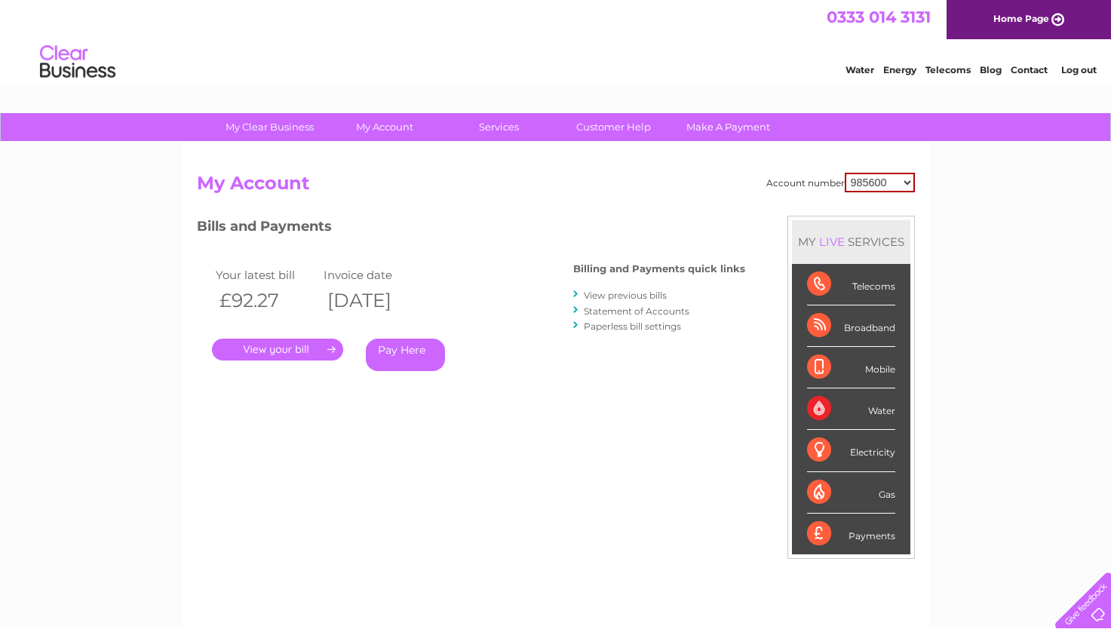
click at [912, 181] on select "985600 30324150" at bounding box center [879, 183] width 70 height 20
select select "30324150"
click at [844, 173] on select "985600 30324150" at bounding box center [879, 183] width 70 height 20
click at [299, 351] on link "." at bounding box center [277, 350] width 131 height 22
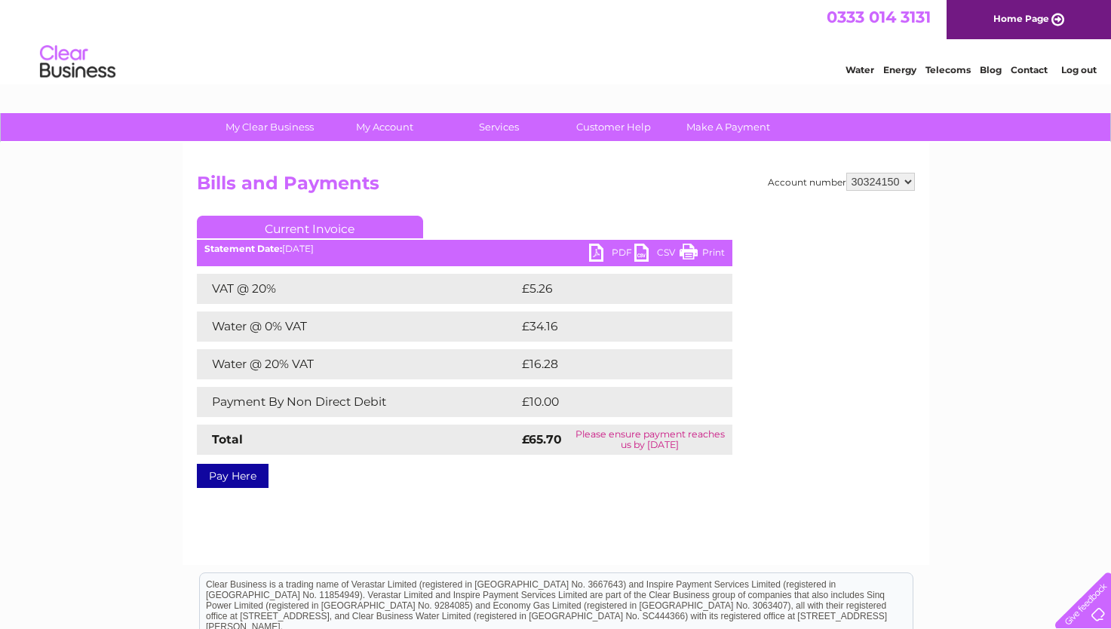
click at [602, 254] on link "PDF" at bounding box center [611, 255] width 45 height 22
click at [596, 254] on link "PDF" at bounding box center [611, 255] width 45 height 22
click at [593, 253] on link "PDF" at bounding box center [611, 255] width 45 height 22
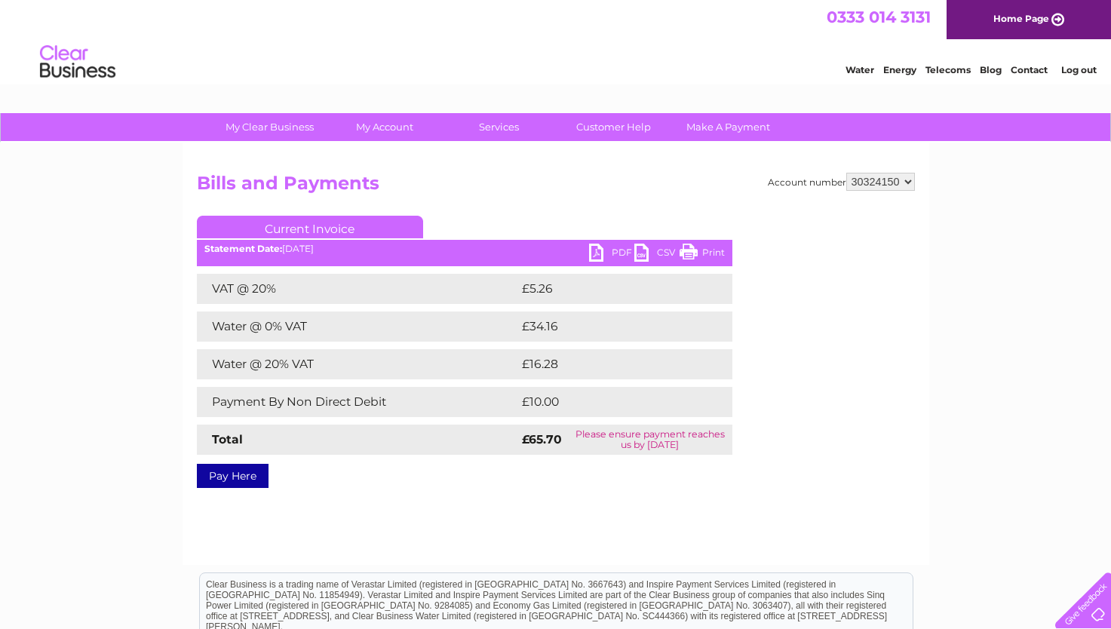
click at [593, 253] on link "PDF" at bounding box center [611, 255] width 45 height 22
click at [348, 228] on link "Current Invoice" at bounding box center [310, 227] width 226 height 23
click at [602, 252] on link "PDF" at bounding box center [611, 255] width 45 height 22
